Goal: Information Seeking & Learning: Learn about a topic

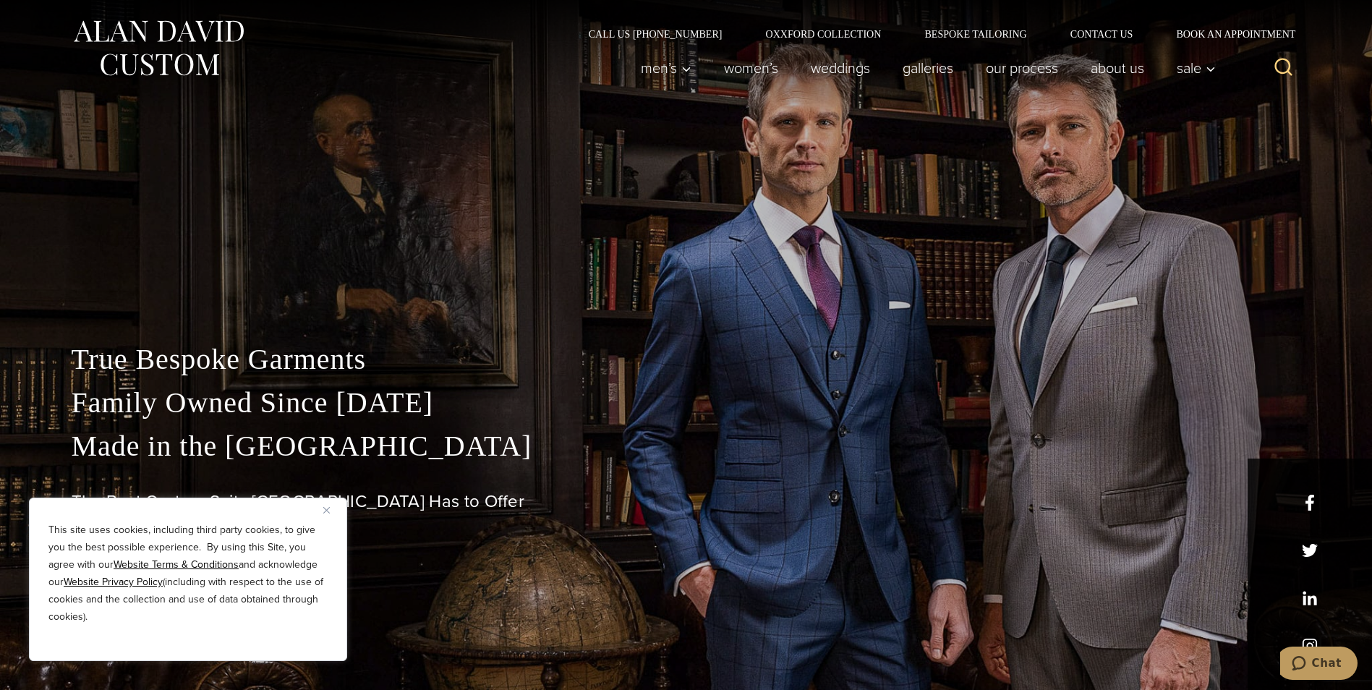
click at [326, 507] on img "Close" at bounding box center [326, 510] width 7 height 7
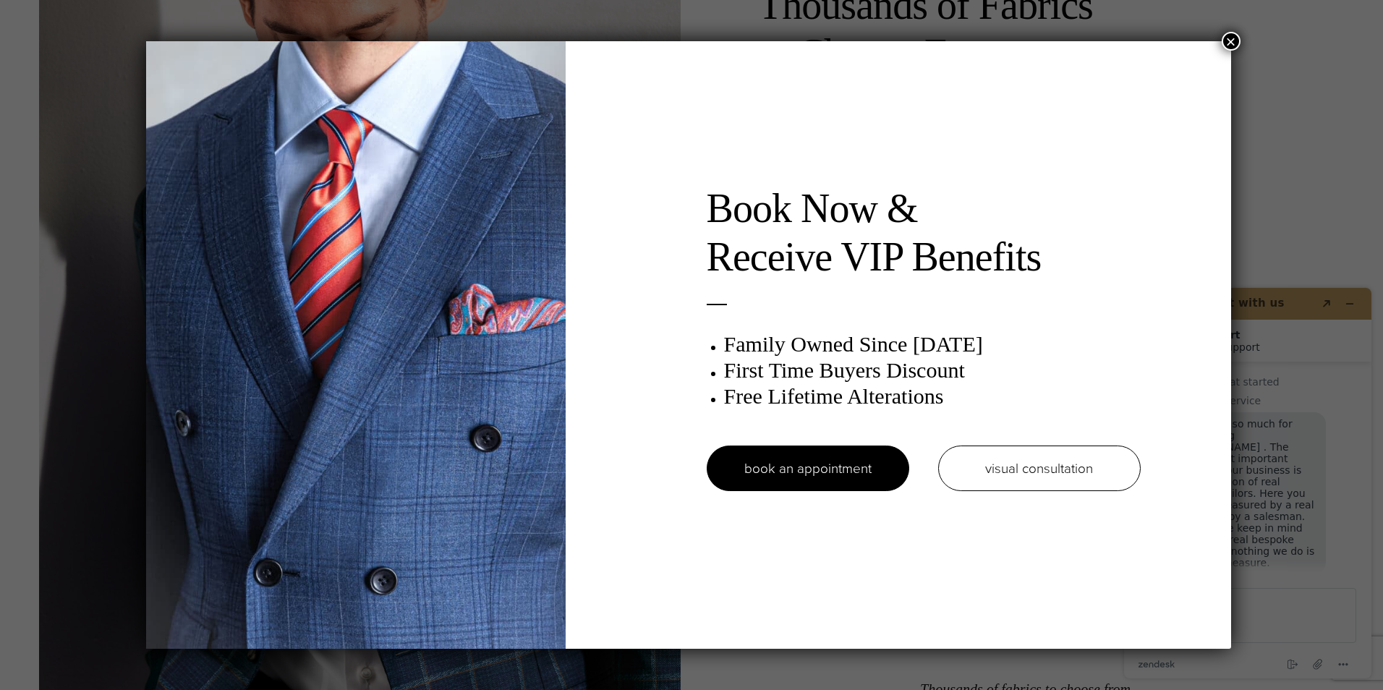
click at [1231, 38] on button "×" at bounding box center [1231, 41] width 19 height 19
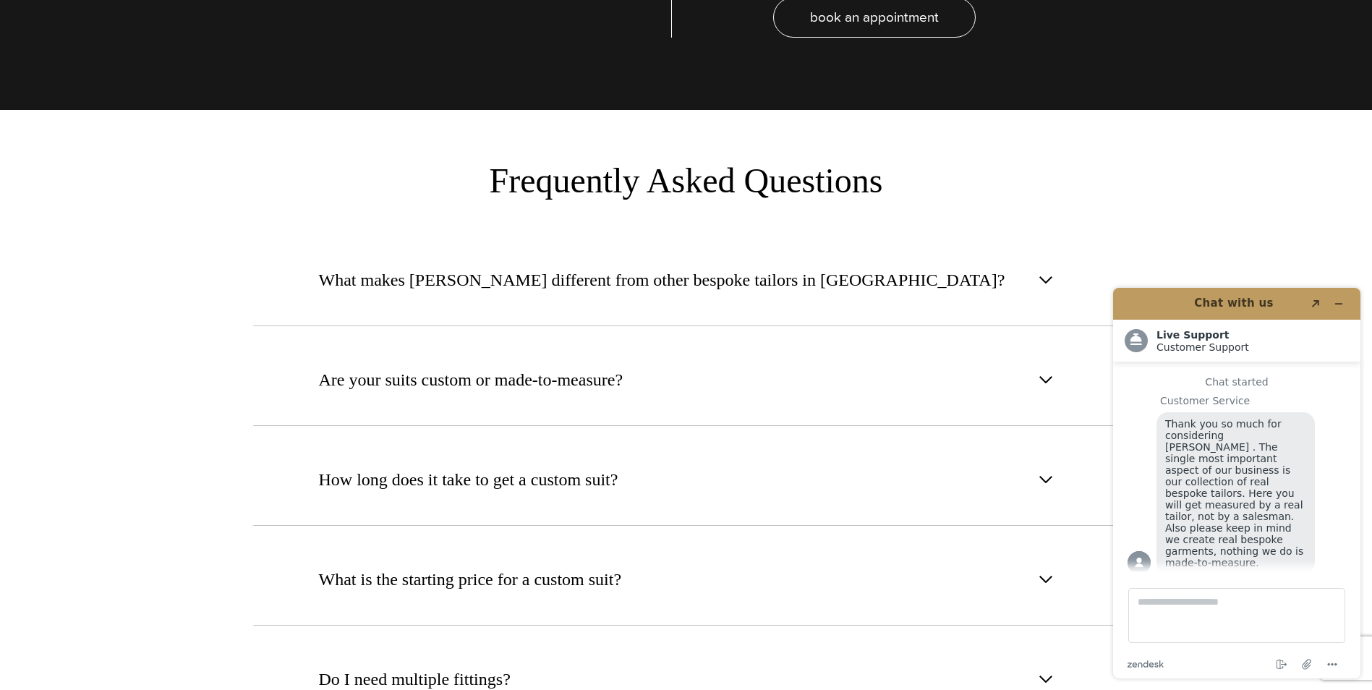
scroll to position [5498, 0]
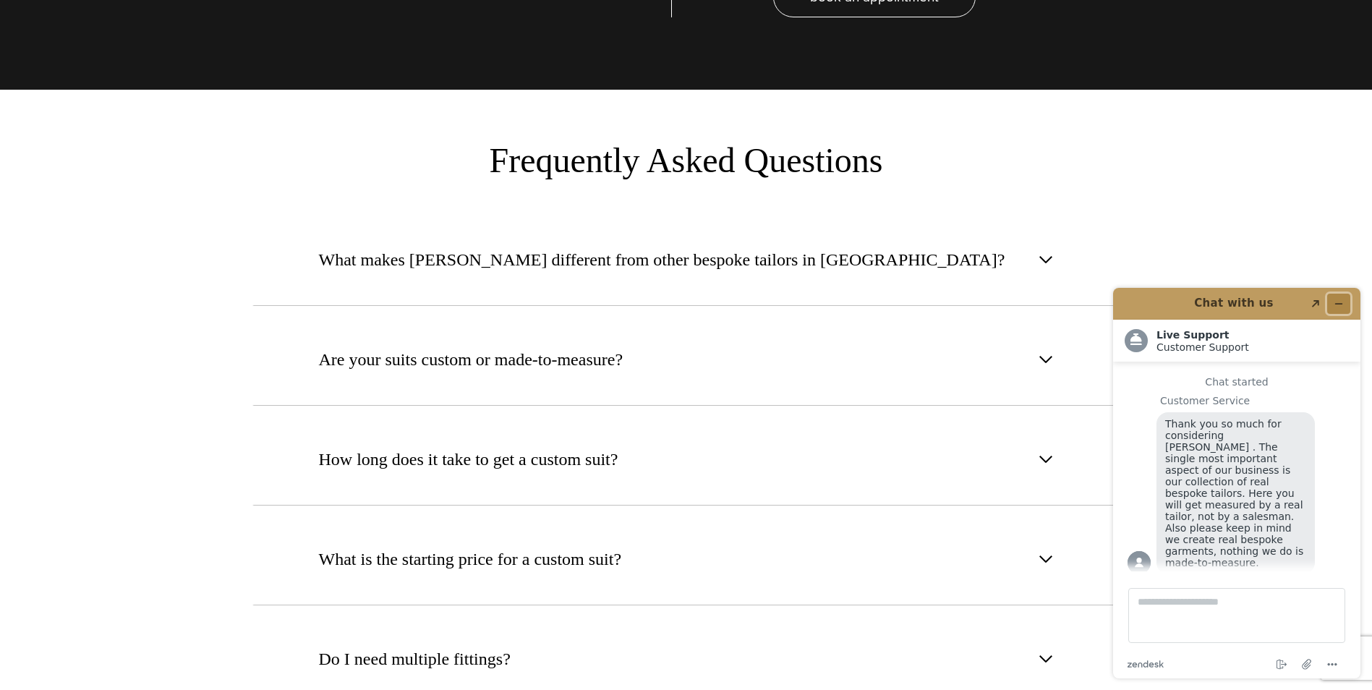
click at [1341, 302] on icon "Minimize widget" at bounding box center [1339, 304] width 10 height 10
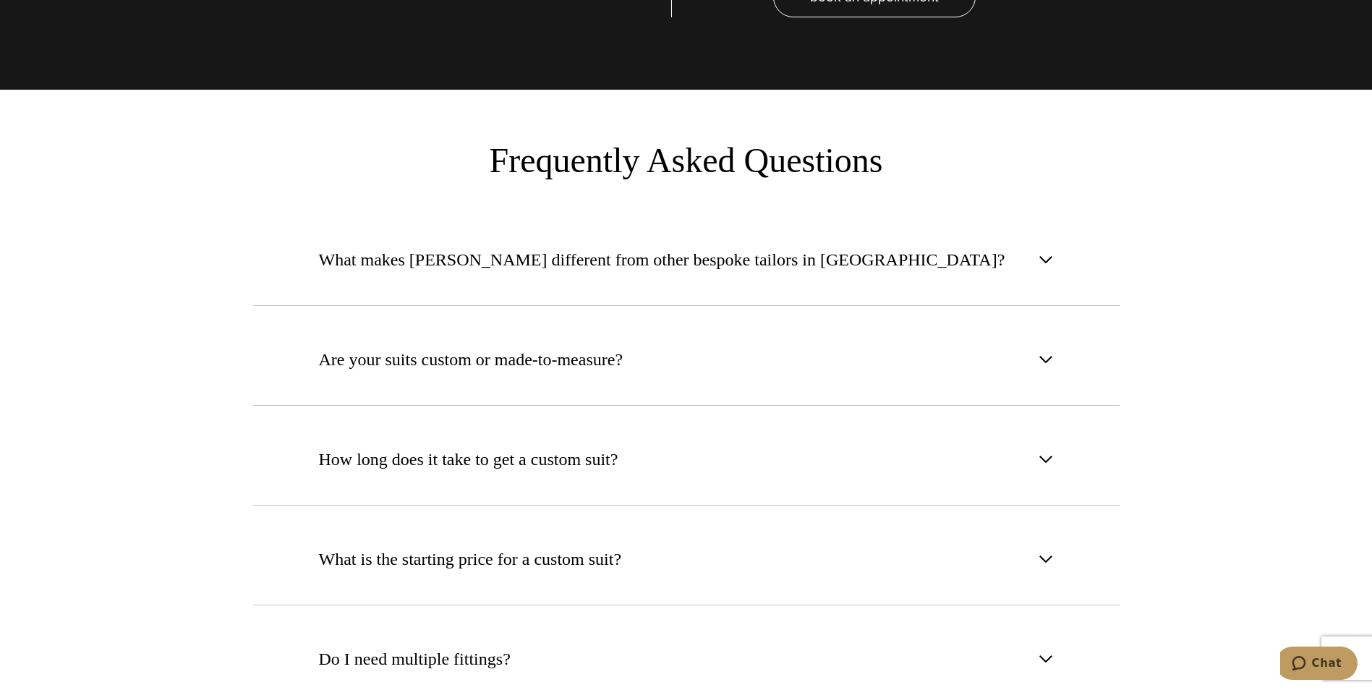
click at [1043, 229] on button "What makes [PERSON_NAME] different from other bespoke tailors in [GEOGRAPHIC_DA…" at bounding box center [686, 259] width 868 height 93
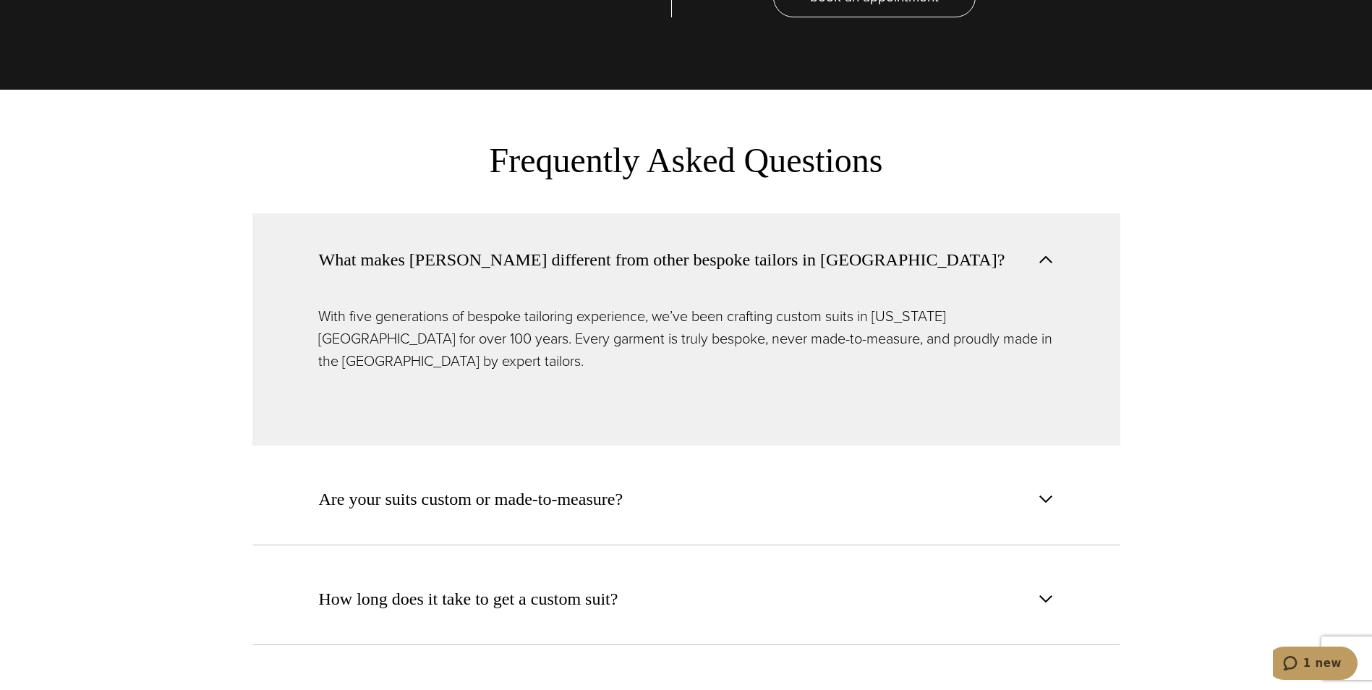
click at [1042, 251] on span "button" at bounding box center [1045, 259] width 17 height 17
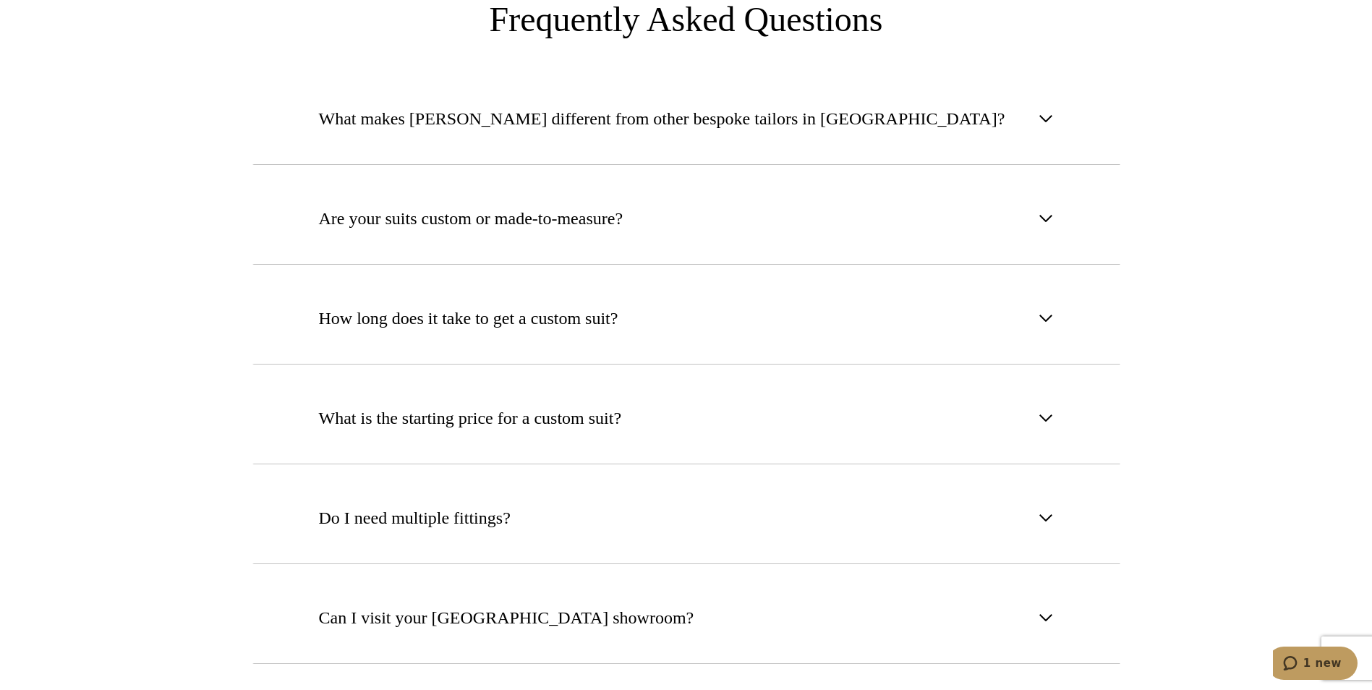
scroll to position [5643, 0]
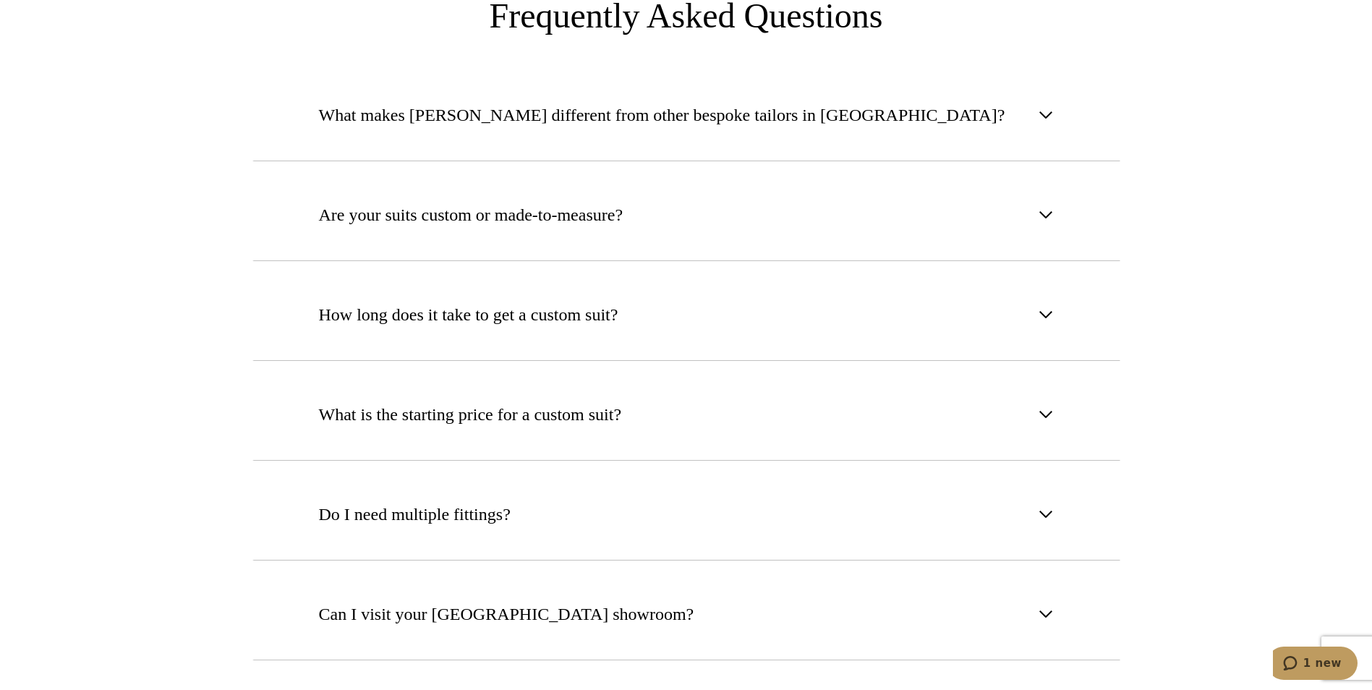
click at [1042, 368] on button "What is the starting price for a custom suit?" at bounding box center [686, 414] width 868 height 93
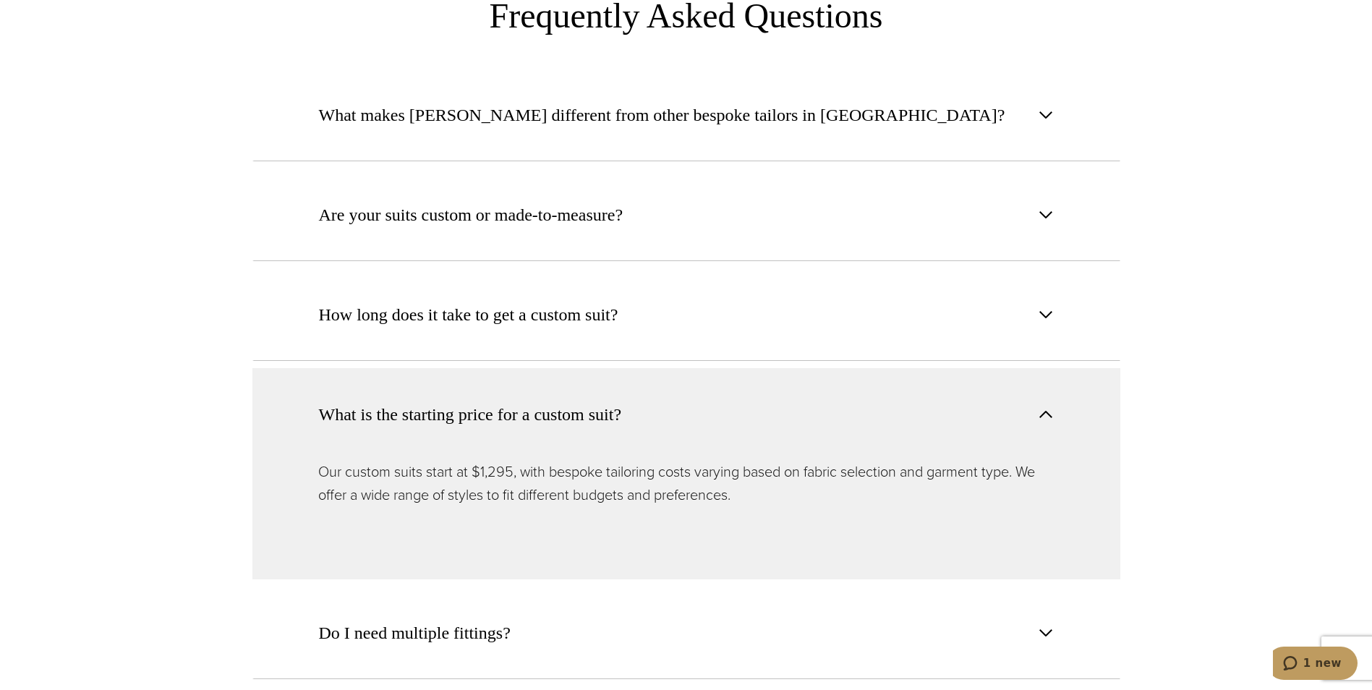
click at [1042, 368] on button "What is the starting price for a custom suit?" at bounding box center [686, 414] width 868 height 92
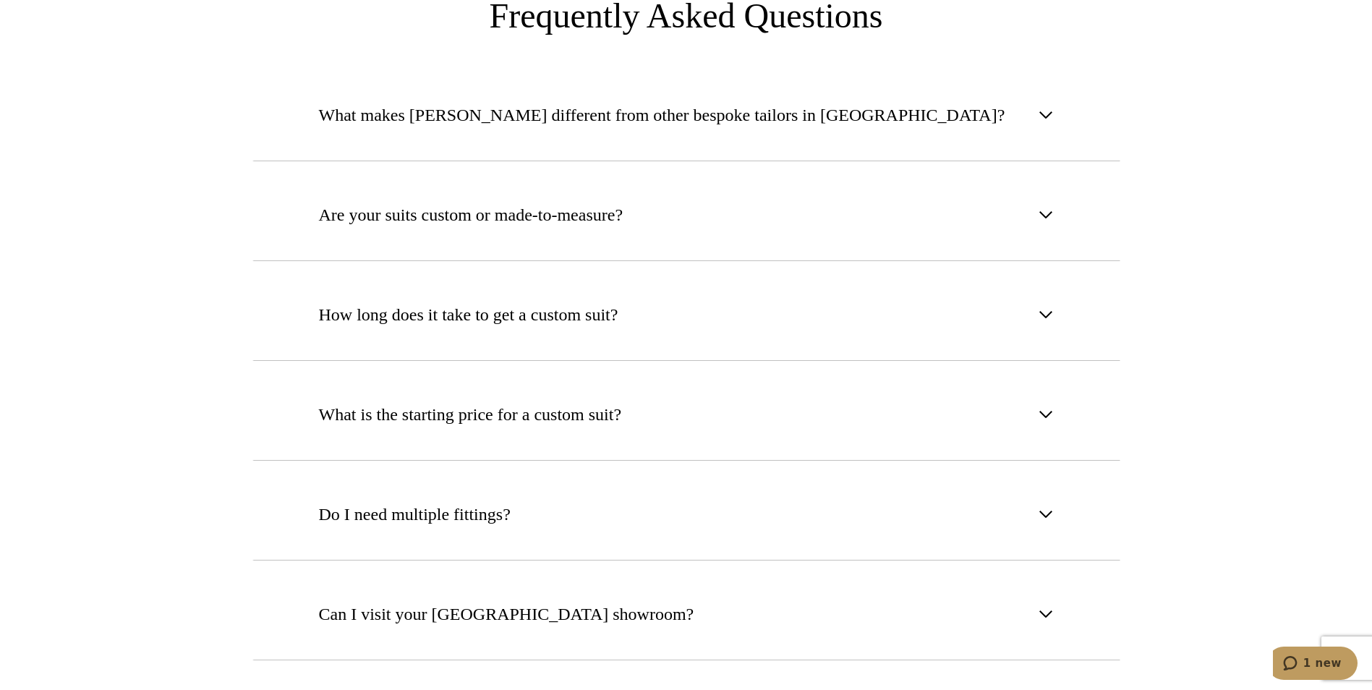
click at [1032, 468] on button "Do I need multiple fittings?" at bounding box center [686, 514] width 868 height 93
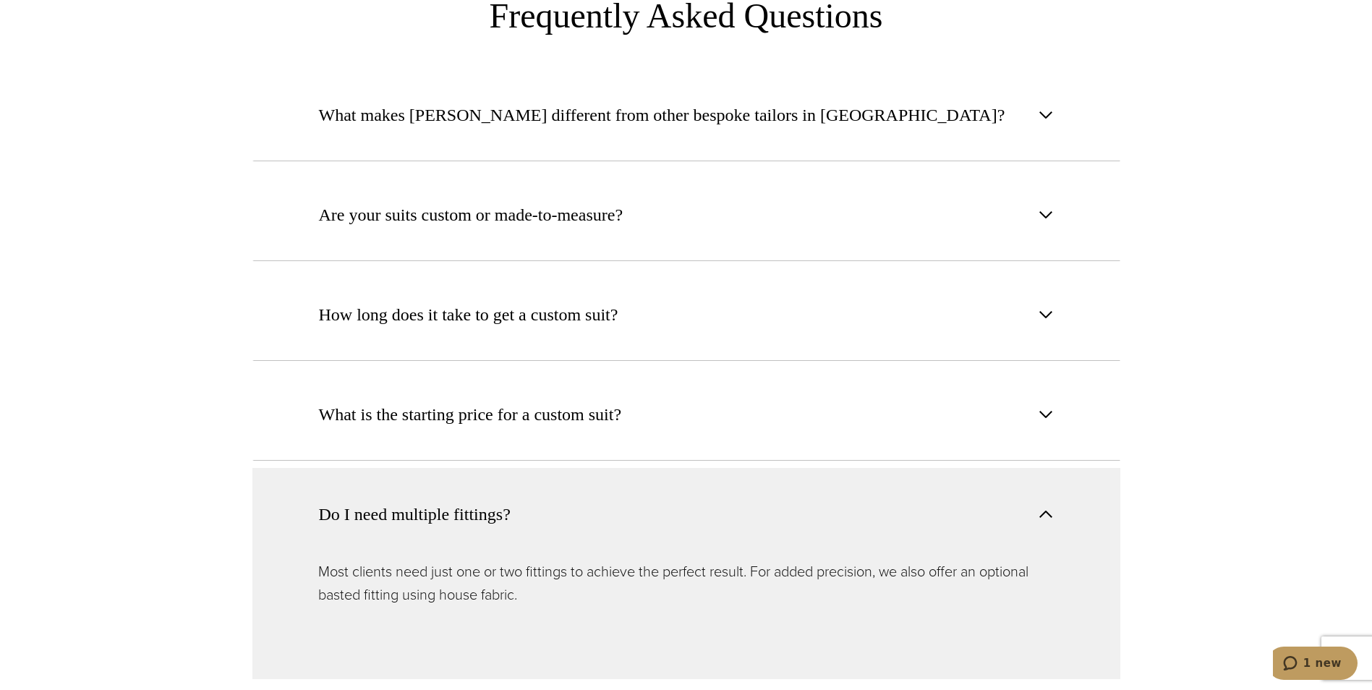
click at [1032, 468] on button "Do I need multiple fittings?" at bounding box center [686, 514] width 868 height 92
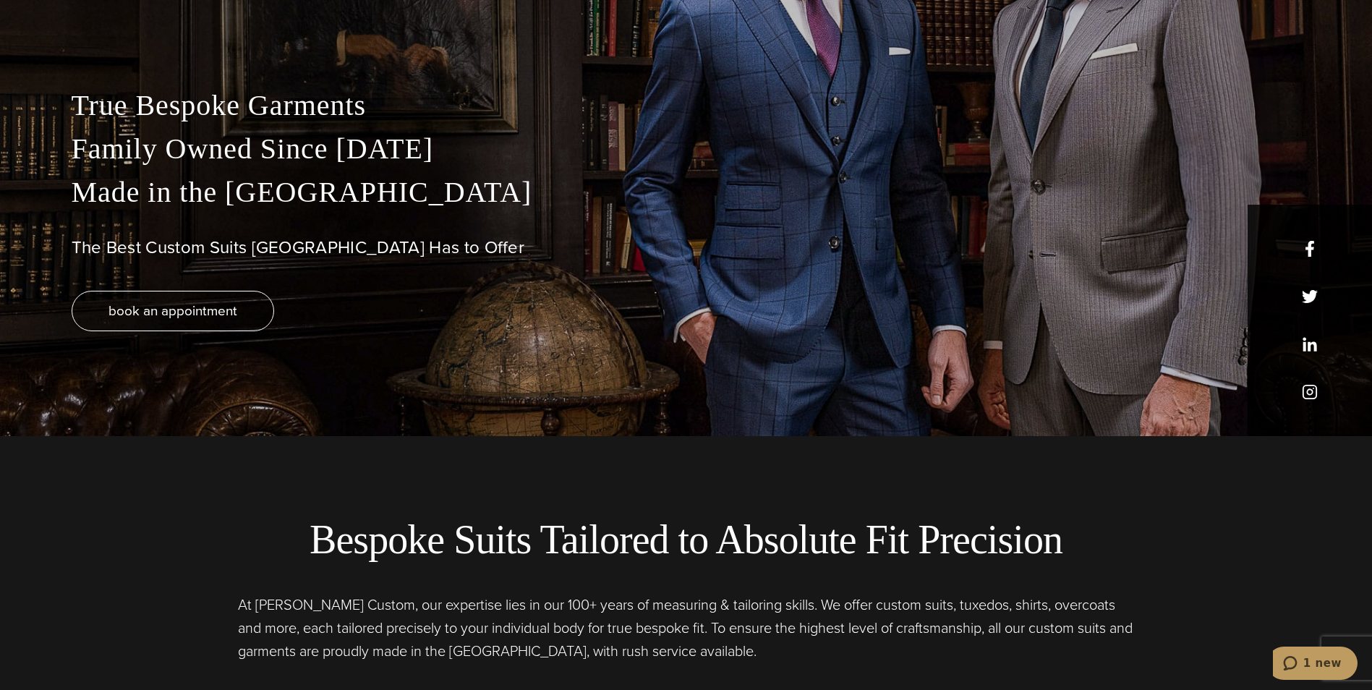
scroll to position [0, 0]
